Goal: Navigation & Orientation: Find specific page/section

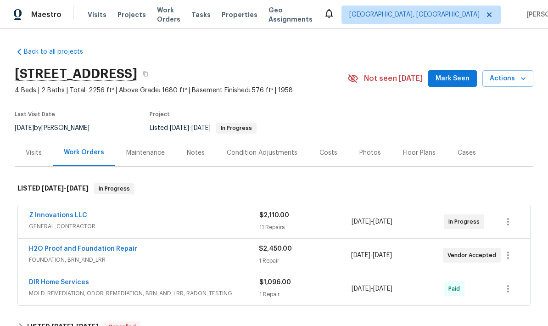
click at [75, 217] on link "Z Innovations LLC" at bounding box center [58, 215] width 58 height 6
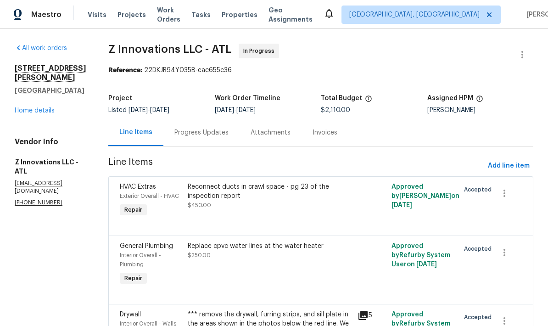
click at [214, 135] on div "Progress Updates" at bounding box center [202, 132] width 54 height 9
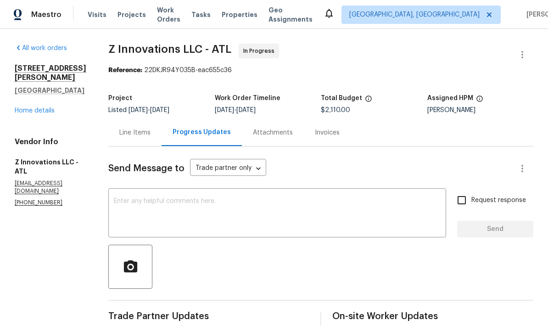
click at [137, 137] on div "Line Items" at bounding box center [134, 132] width 31 height 9
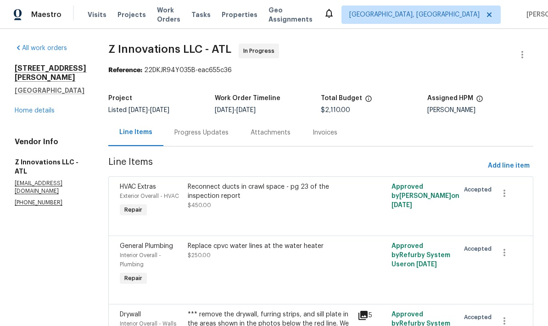
click at [40, 118] on div "All work orders [STREET_ADDRESS] Home details Vendor Info Z Innovations LLC - A…" at bounding box center [51, 125] width 72 height 163
click at [40, 113] on link "Home details" at bounding box center [35, 110] width 40 height 6
